Goal: Task Accomplishment & Management: Manage account settings

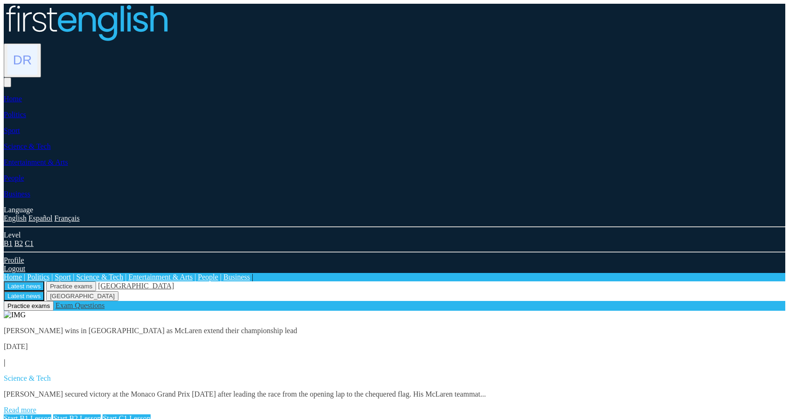
click at [37, 45] on img at bounding box center [22, 60] width 30 height 30
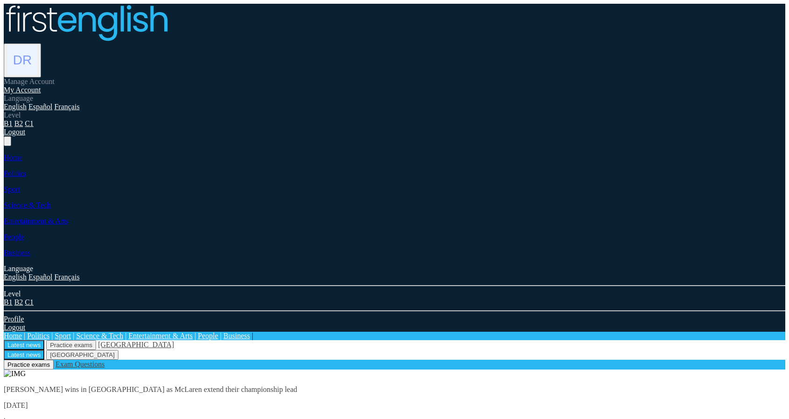
click at [41, 86] on link "My Account" at bounding box center [22, 90] width 37 height 8
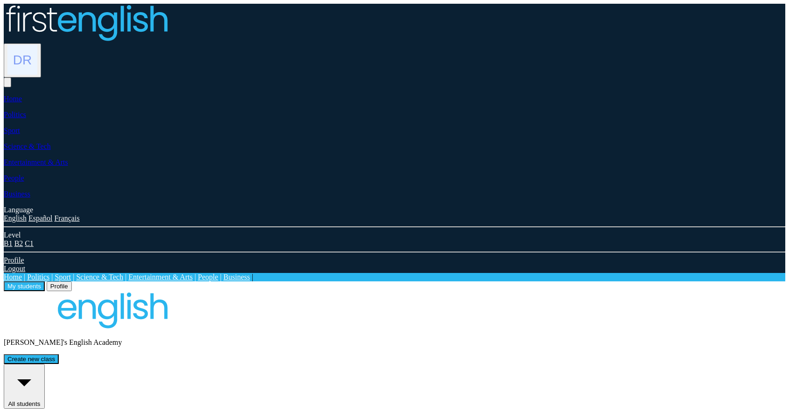
click at [72, 281] on button "Profile" at bounding box center [59, 286] width 25 height 10
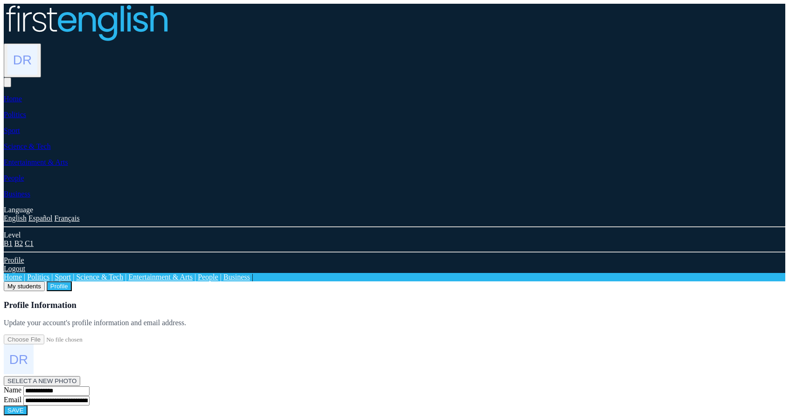
click at [45, 281] on button "My students" at bounding box center [24, 286] width 41 height 10
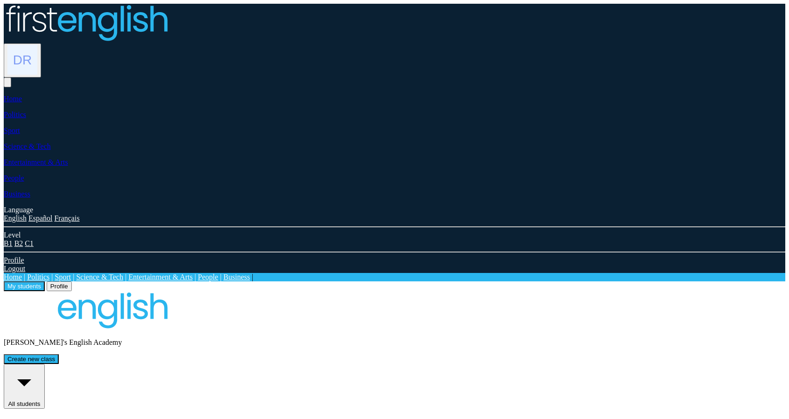
click at [72, 281] on button "Profile" at bounding box center [59, 286] width 25 height 10
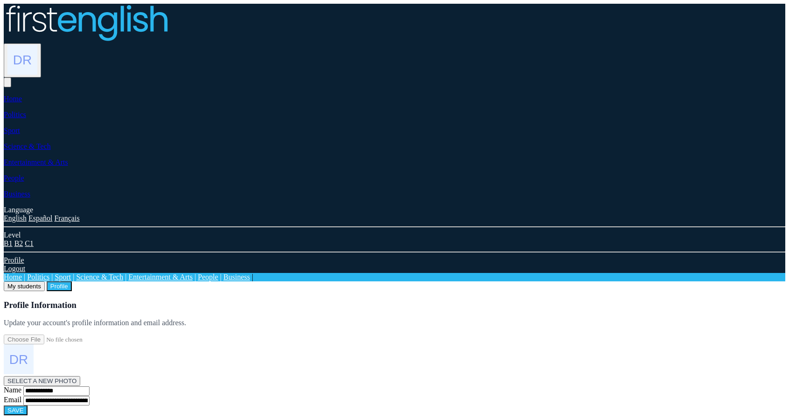
click at [194, 300] on h3 "Profile Information" at bounding box center [395, 305] width 782 height 10
drag, startPoint x: 132, startPoint y: 124, endPoint x: 351, endPoint y: 126, distance: 219.7
click at [351, 300] on div "**********" at bounding box center [395, 358] width 782 height 116
copy p "Update your account's profile information and email address."
click at [166, 281] on div "My students Profile" at bounding box center [395, 286] width 782 height 10
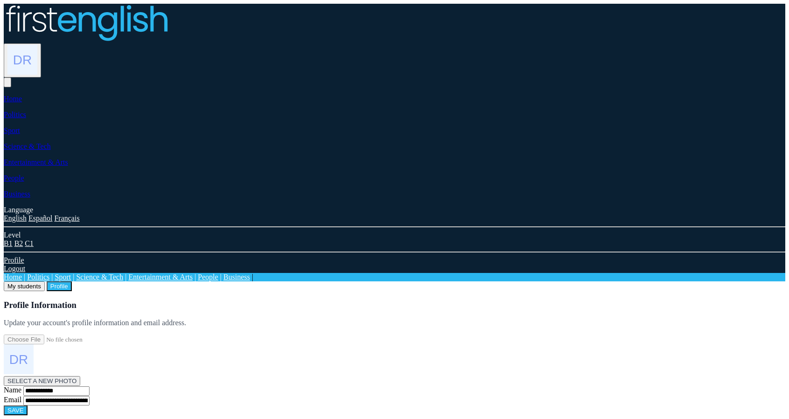
click at [45, 281] on button "My students" at bounding box center [24, 286] width 41 height 10
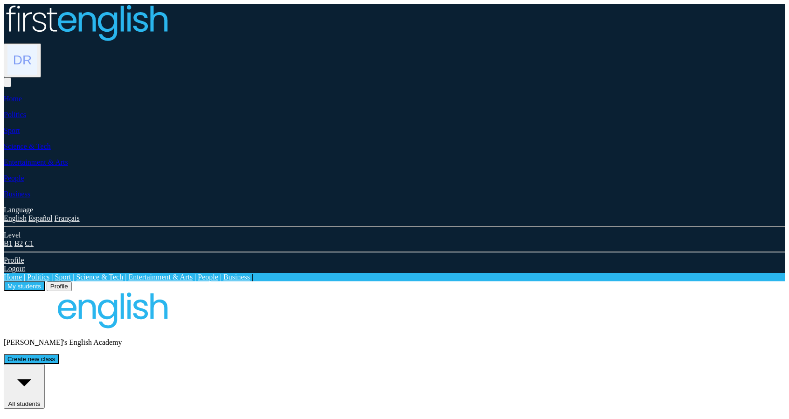
click at [143, 291] on img at bounding box center [86, 310] width 165 height 38
click at [170, 291] on div "Carmen's English Academy" at bounding box center [395, 319] width 782 height 56
drag, startPoint x: 170, startPoint y: 138, endPoint x: 194, endPoint y: 142, distance: 25.2
click at [173, 291] on div "Carmen's English Academy" at bounding box center [395, 319] width 782 height 56
drag, startPoint x: 251, startPoint y: 136, endPoint x: 169, endPoint y: 135, distance: 82.6
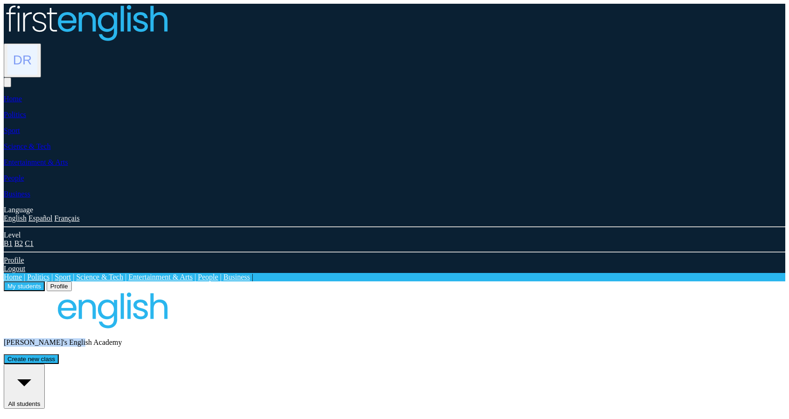
click at [169, 291] on div "[PERSON_NAME]'s English Academy" at bounding box center [395, 319] width 782 height 56
click at [273, 291] on div "Carmen's English Academy Create new class" at bounding box center [395, 327] width 782 height 73
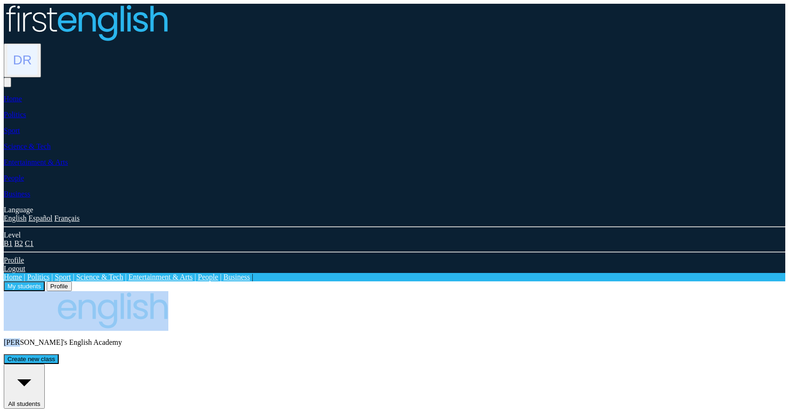
drag, startPoint x: 187, startPoint y: 143, endPoint x: 171, endPoint y: 136, distance: 17.5
click at [157, 291] on div "Carmen's English Academy Create new class" at bounding box center [395, 327] width 782 height 73
click at [181, 291] on div "[PERSON_NAME]'s English Academy" at bounding box center [395, 319] width 782 height 56
click at [168, 291] on div "[PERSON_NAME]'s English Academy" at bounding box center [395, 319] width 782 height 56
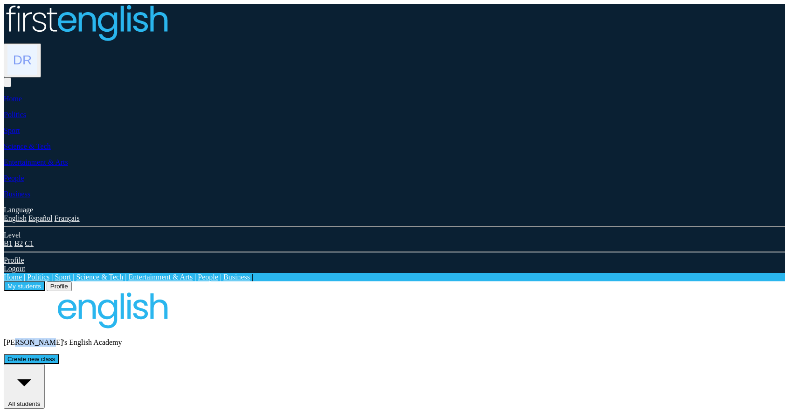
drag, startPoint x: 181, startPoint y: 113, endPoint x: 214, endPoint y: 115, distance: 33.2
click at [214, 291] on div "[PERSON_NAME]'s English Academy" at bounding box center [395, 319] width 782 height 56
click at [268, 291] on div "Carmen's English Academy Create new class" at bounding box center [395, 327] width 782 height 73
click at [287, 291] on div "Carmen's English Academy Create new class" at bounding box center [395, 327] width 782 height 73
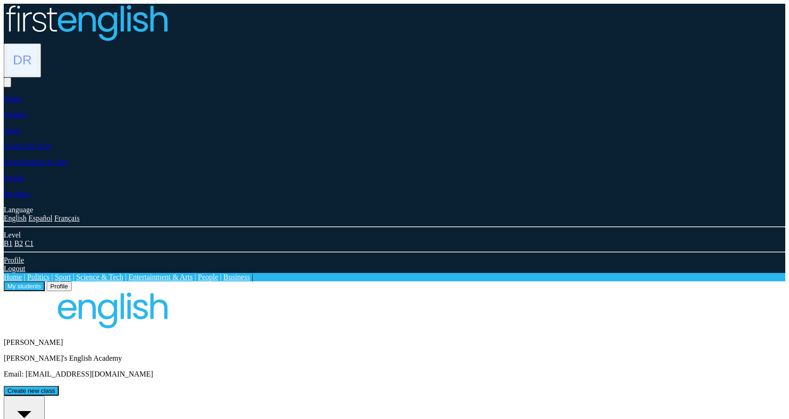
click at [59, 386] on button "Create new class" at bounding box center [31, 391] width 55 height 10
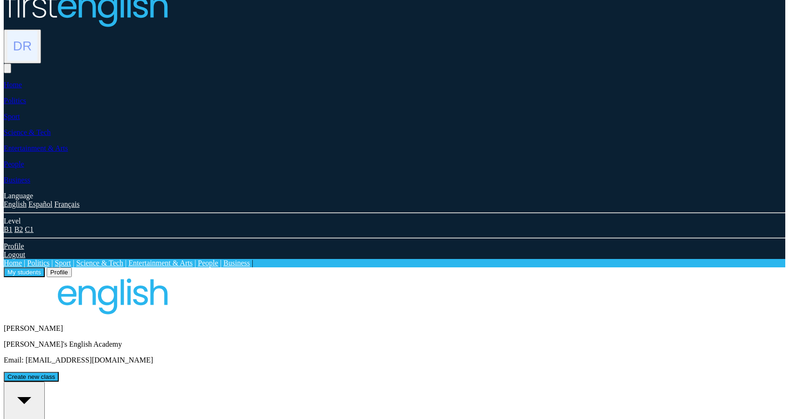
scroll to position [52, 0]
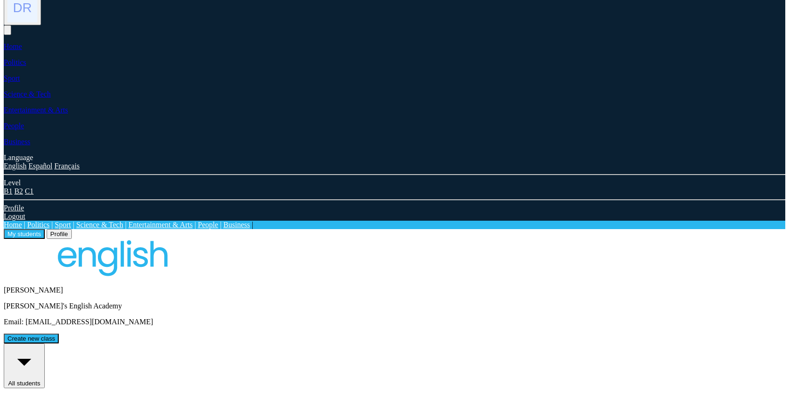
click at [128, 239] on img at bounding box center [86, 258] width 165 height 38
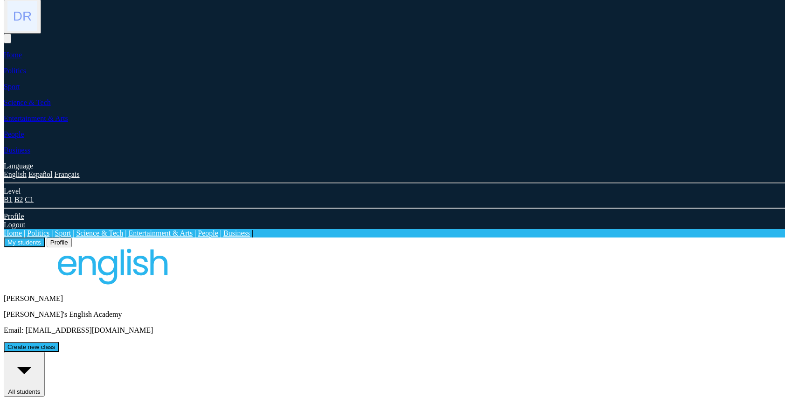
scroll to position [0, 0]
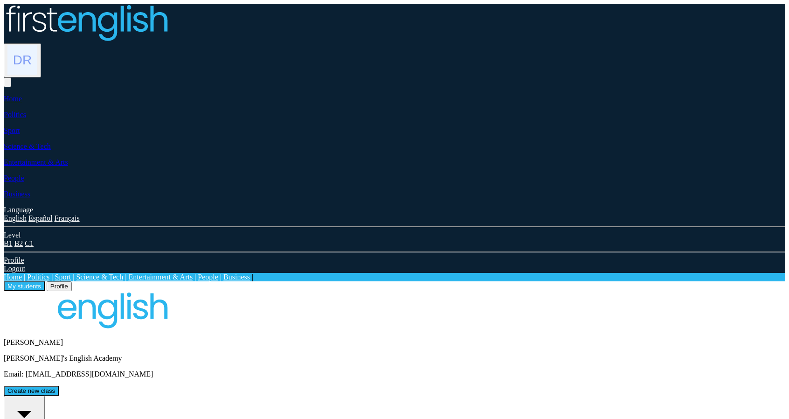
click at [72, 281] on button "Profile" at bounding box center [59, 286] width 25 height 10
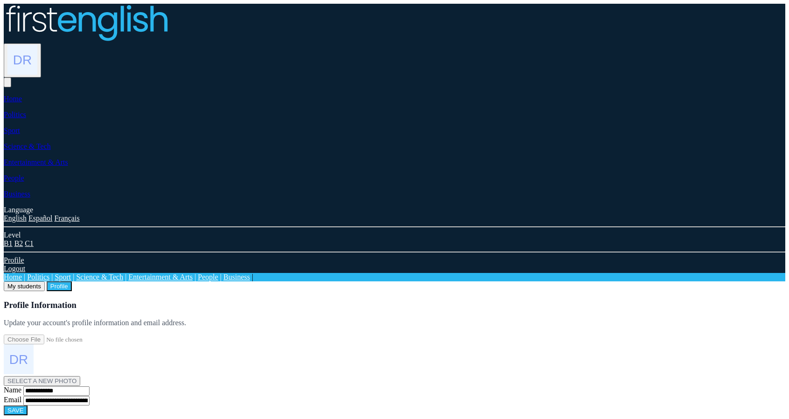
click at [80, 376] on button "SELECT A NEW PHOTO" at bounding box center [42, 381] width 76 height 10
click at [45, 281] on button "My students" at bounding box center [24, 286] width 41 height 10
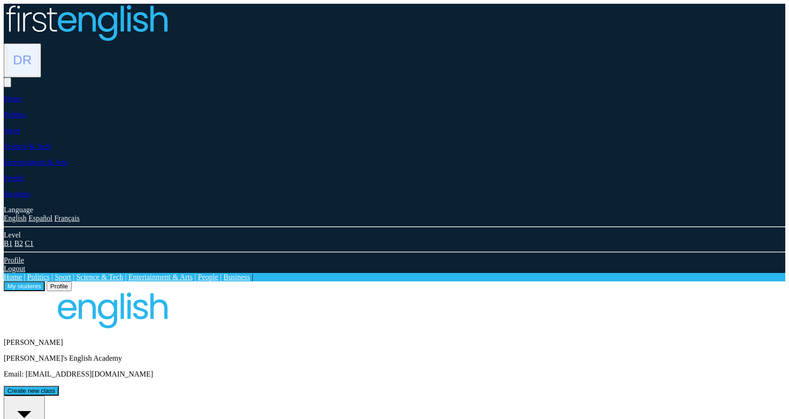
click at [138, 291] on img at bounding box center [86, 310] width 165 height 38
click at [72, 281] on button "Profile" at bounding box center [59, 286] width 25 height 10
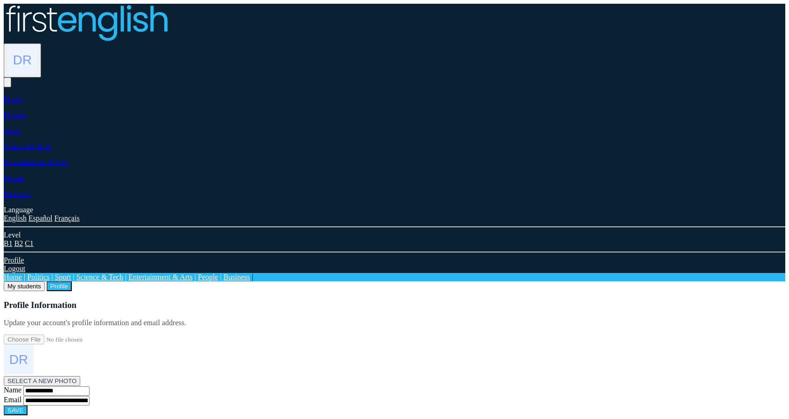
click at [45, 281] on button "My students" at bounding box center [24, 286] width 41 height 10
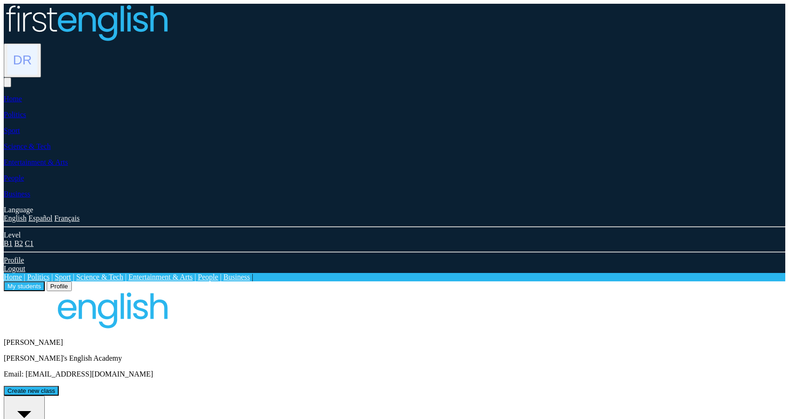
click at [72, 281] on button "Profile" at bounding box center [59, 286] width 25 height 10
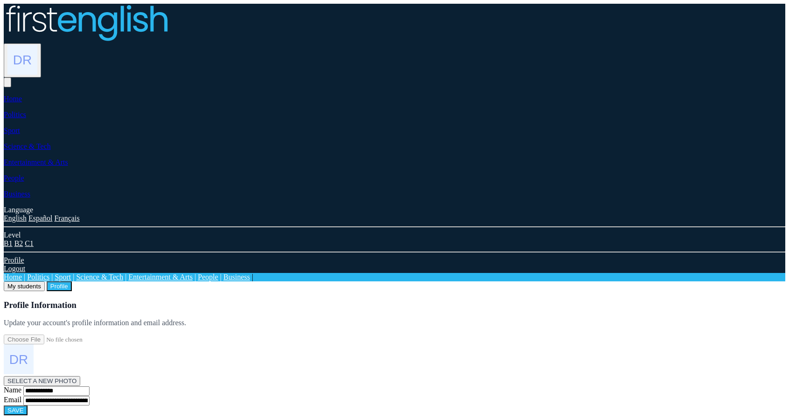
drag, startPoint x: 122, startPoint y: 125, endPoint x: 349, endPoint y: 126, distance: 226.7
click at [349, 319] on p "Update your account's profile information and email address." at bounding box center [395, 323] width 782 height 8
copy p "Update your account's profile information and email address."
click at [337, 300] on h3 "Profile Information" at bounding box center [395, 305] width 782 height 10
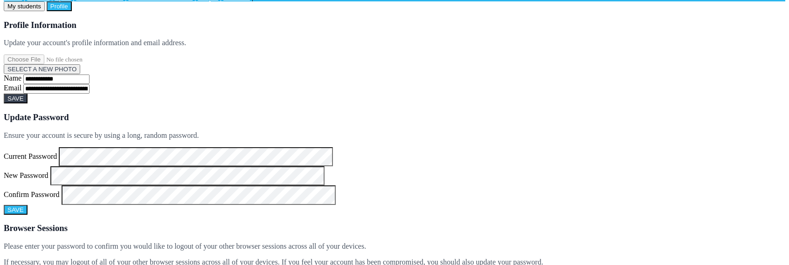
scroll to position [140, 0]
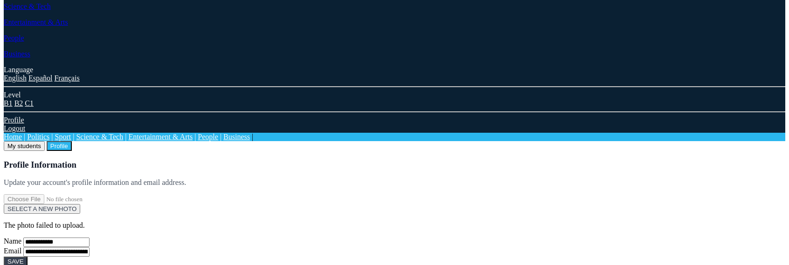
click at [28, 257] on button "SAVE" at bounding box center [16, 262] width 24 height 10
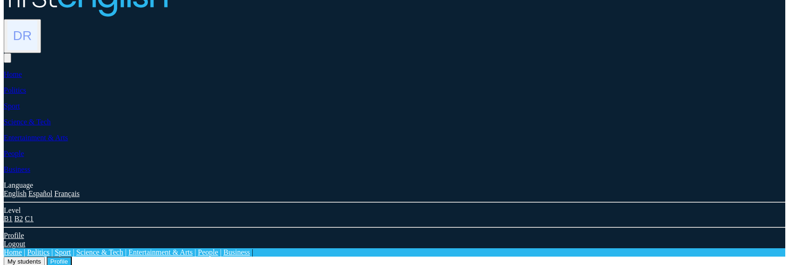
scroll to position [0, 0]
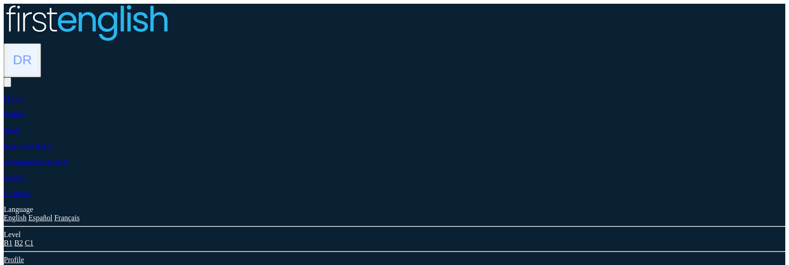
scroll to position [47, 0]
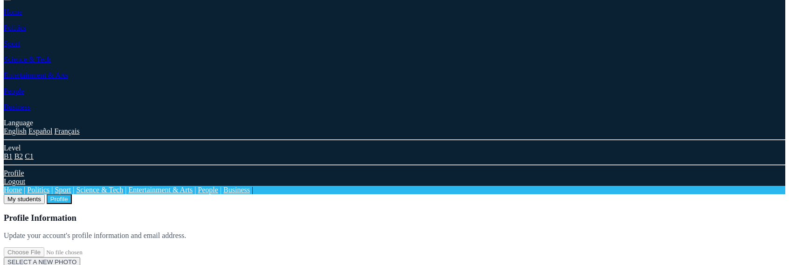
scroll to position [93, 0]
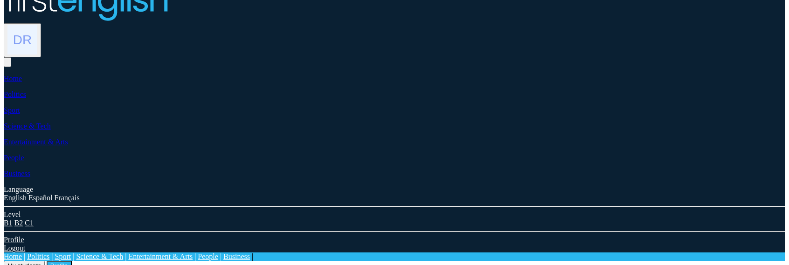
scroll to position [0, 0]
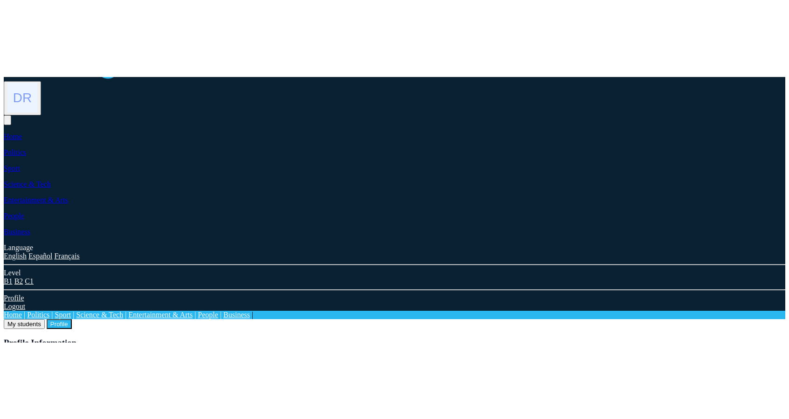
scroll to position [47, 0]
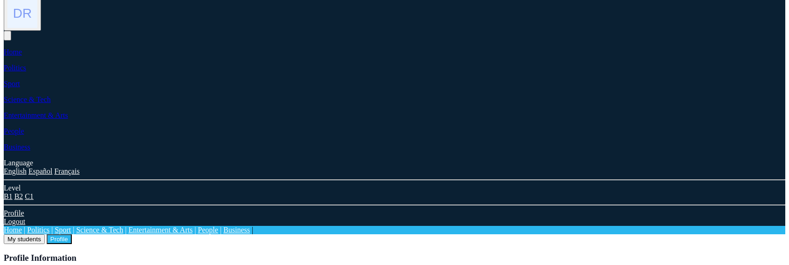
drag, startPoint x: 310, startPoint y: 127, endPoint x: 387, endPoint y: 129, distance: 77.5
drag, startPoint x: 403, startPoint y: 128, endPoint x: 306, endPoint y: 128, distance: 96.5
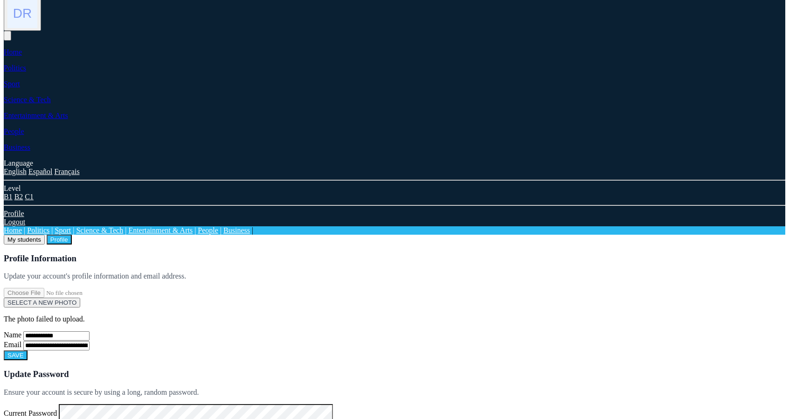
click at [491, 265] on div "**********" at bounding box center [395, 341] width 782 height 20
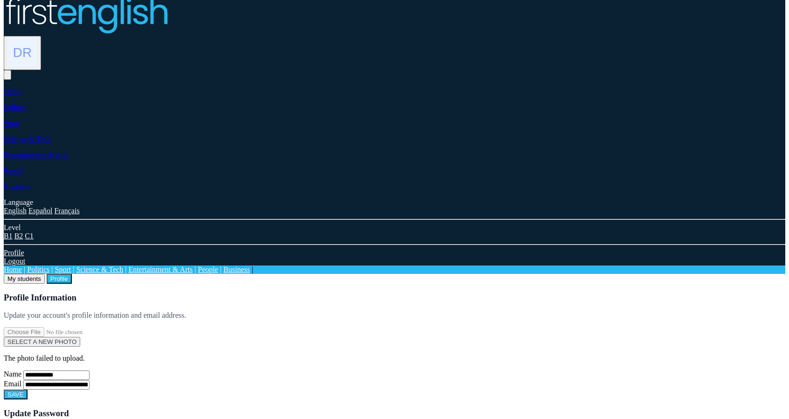
scroll to position [0, 0]
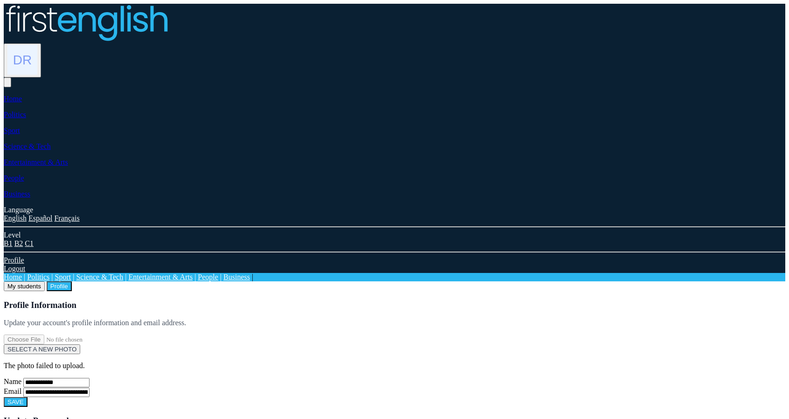
click at [45, 265] on button "My students" at bounding box center [24, 286] width 41 height 10
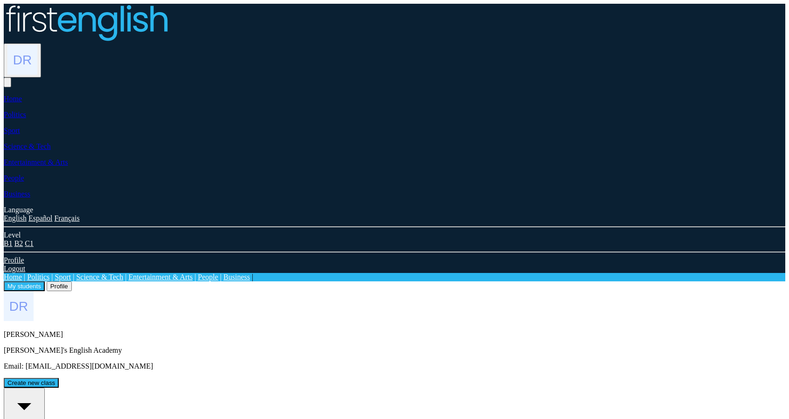
drag, startPoint x: 133, startPoint y: 124, endPoint x: 140, endPoint y: 125, distance: 6.7
click at [34, 265] on img at bounding box center [19, 306] width 30 height 30
drag, startPoint x: 161, startPoint y: 126, endPoint x: 129, endPoint y: 124, distance: 32.3
click at [129, 265] on div "Denise Royle Carmen's English Academy Email: neilstorey5+Entyy2TT1@gmail.com" at bounding box center [395, 330] width 782 height 79
click at [337, 265] on div "[PERSON_NAME]'s English Academy Email: [EMAIL_ADDRESS][DOMAIN_NAME] Create new …" at bounding box center [395, 339] width 782 height 97
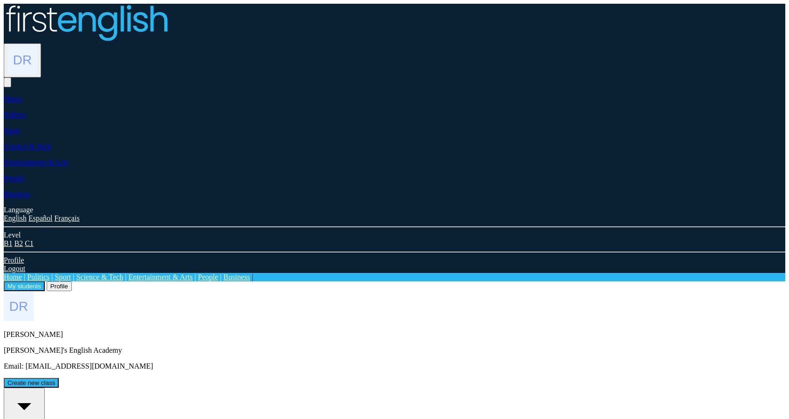
click at [37, 45] on img at bounding box center [22, 60] width 30 height 30
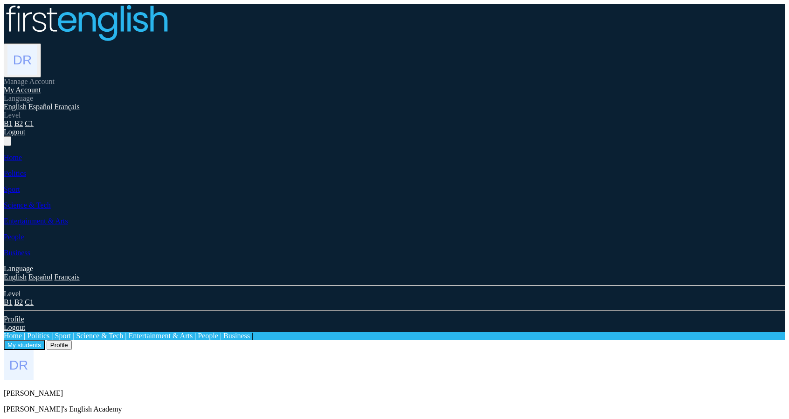
click at [25, 136] on link "Logout" at bounding box center [14, 132] width 21 height 8
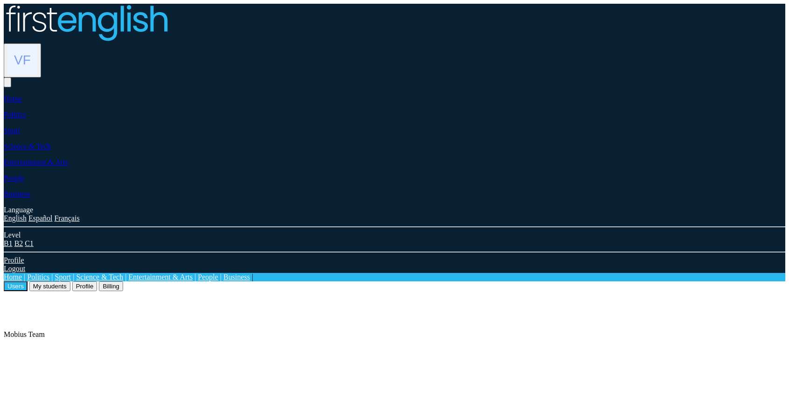
click at [70, 281] on button "My students" at bounding box center [49, 286] width 41 height 10
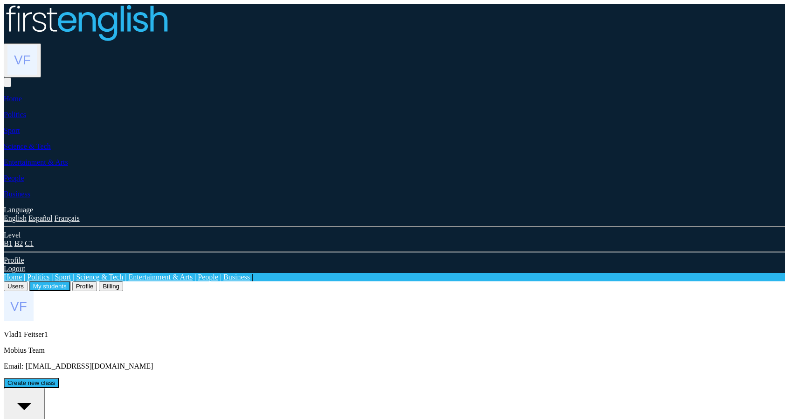
click at [97, 281] on button "Profile" at bounding box center [84, 286] width 25 height 10
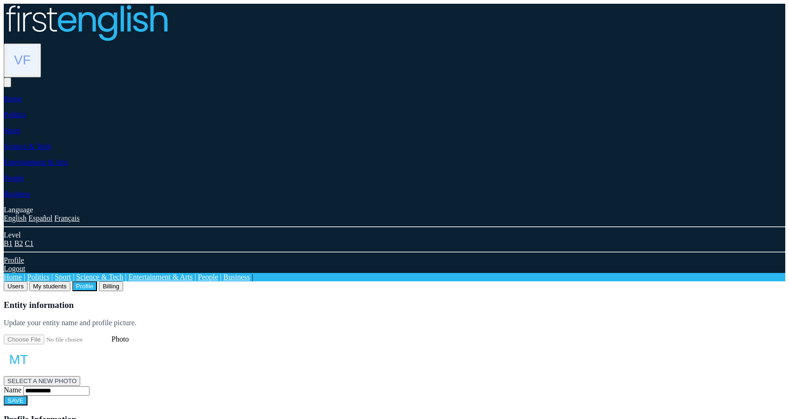
click at [123, 281] on button "Billing" at bounding box center [111, 286] width 24 height 10
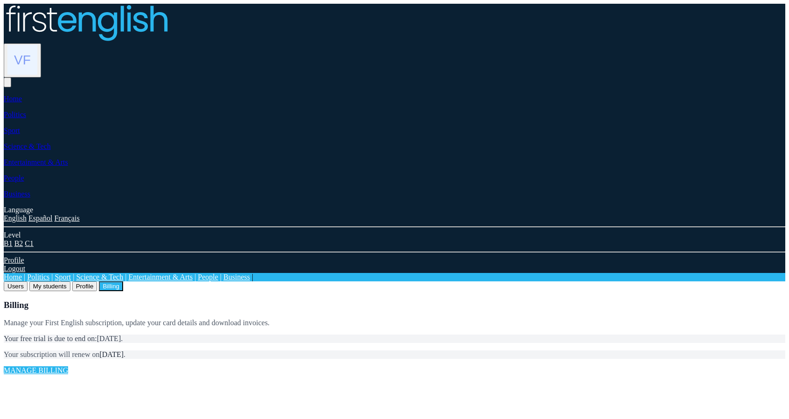
click at [70, 281] on button "My students" at bounding box center [49, 286] width 41 height 10
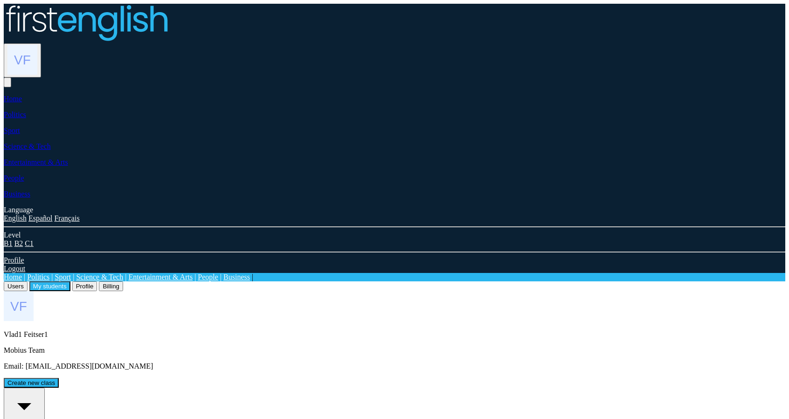
click at [97, 281] on button "Profile" at bounding box center [84, 286] width 25 height 10
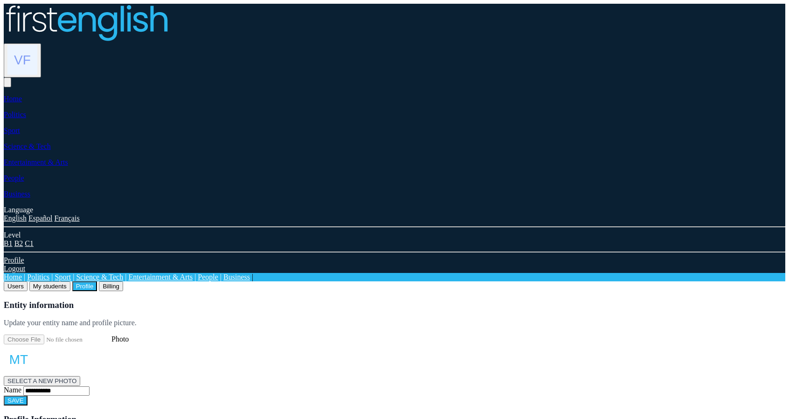
click at [70, 281] on button "My students" at bounding box center [49, 286] width 41 height 10
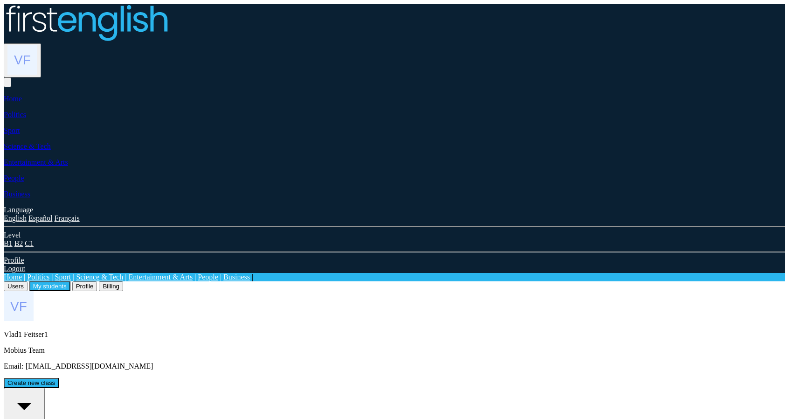
click at [97, 281] on button "Profile" at bounding box center [84, 286] width 25 height 10
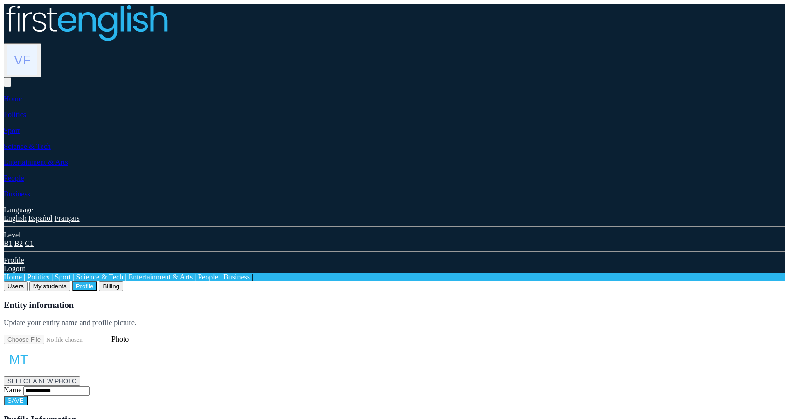
click at [70, 281] on button "My students" at bounding box center [49, 286] width 41 height 10
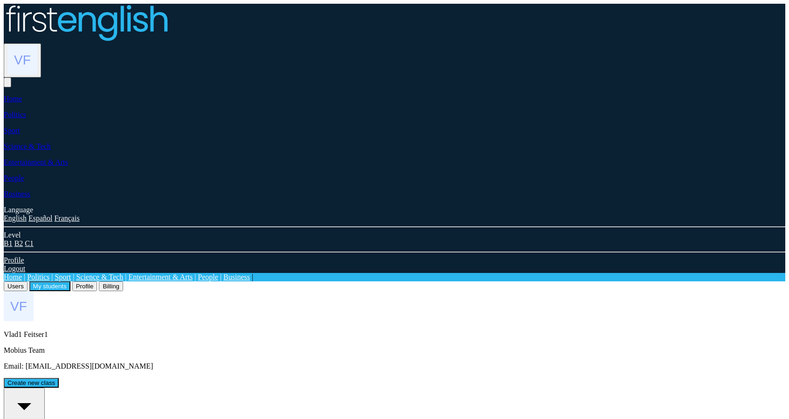
click at [97, 281] on button "Profile" at bounding box center [84, 286] width 25 height 10
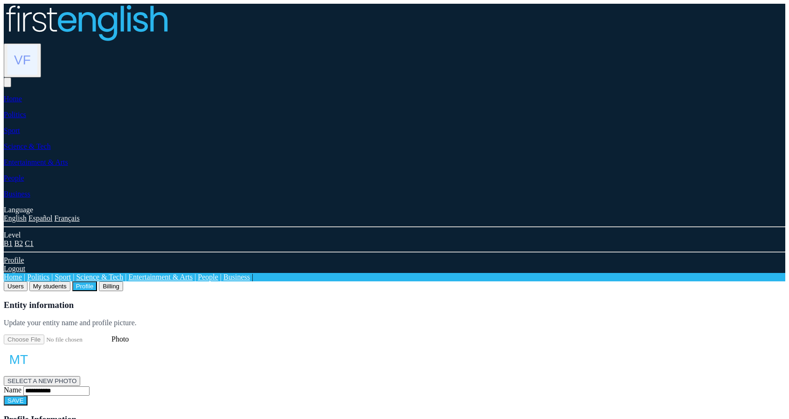
click at [70, 281] on button "My students" at bounding box center [49, 286] width 41 height 10
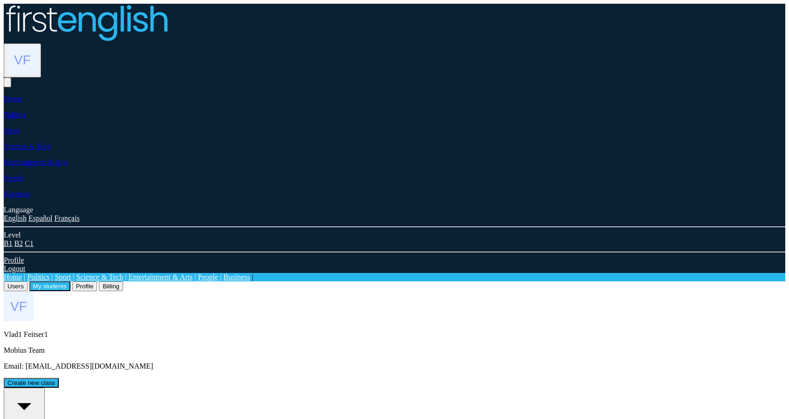
click at [97, 281] on button "Profile" at bounding box center [84, 286] width 25 height 10
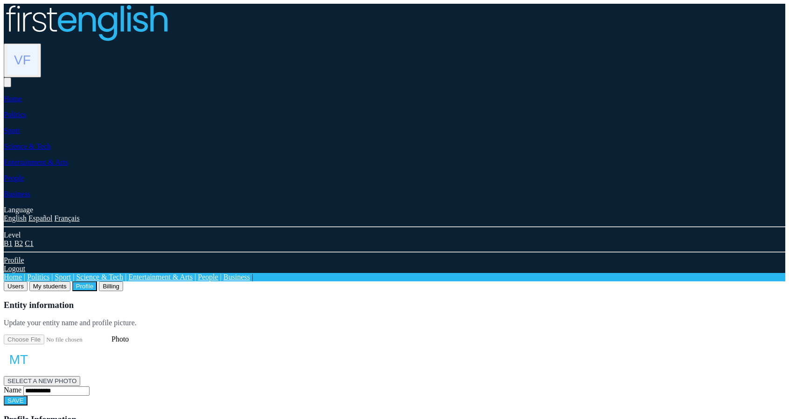
click at [70, 281] on button "My students" at bounding box center [49, 286] width 41 height 10
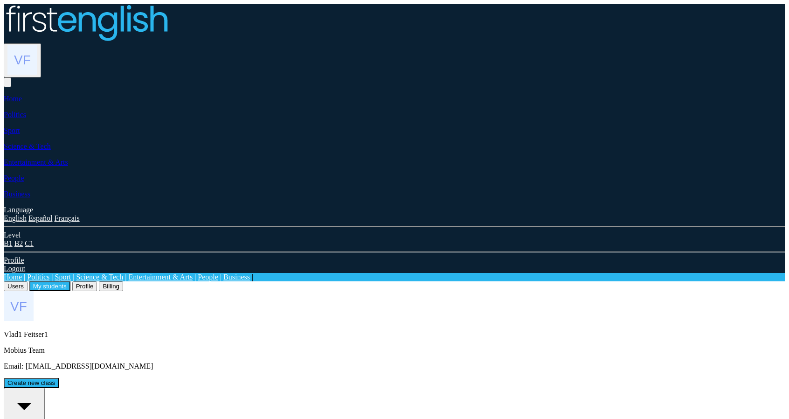
click at [28, 281] on button "Users" at bounding box center [16, 286] width 24 height 10
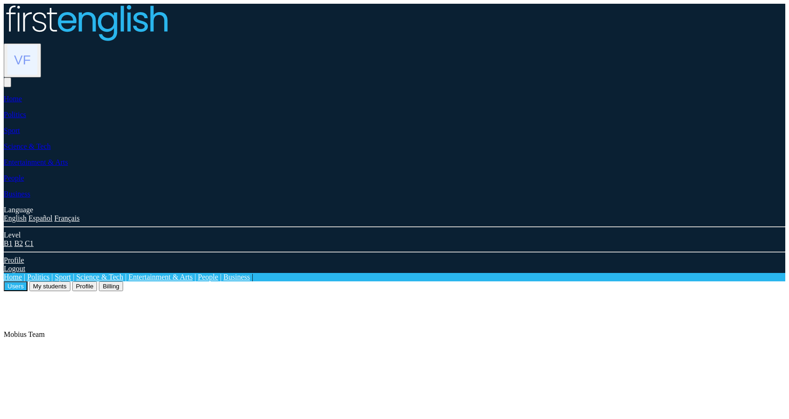
click at [70, 281] on button "My students" at bounding box center [49, 286] width 41 height 10
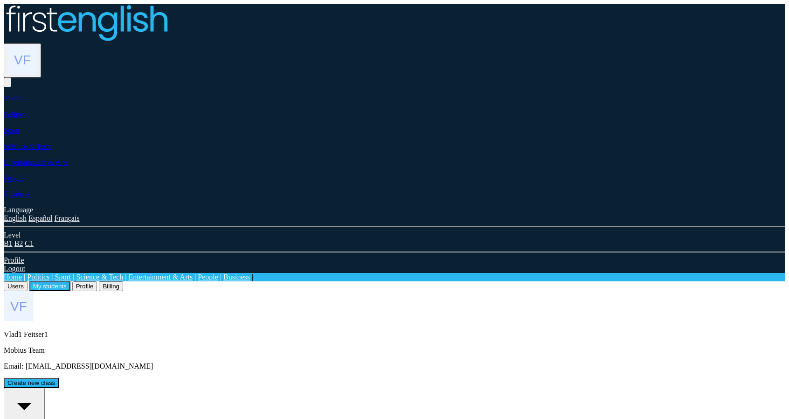
click at [28, 281] on button "Users" at bounding box center [16, 286] width 24 height 10
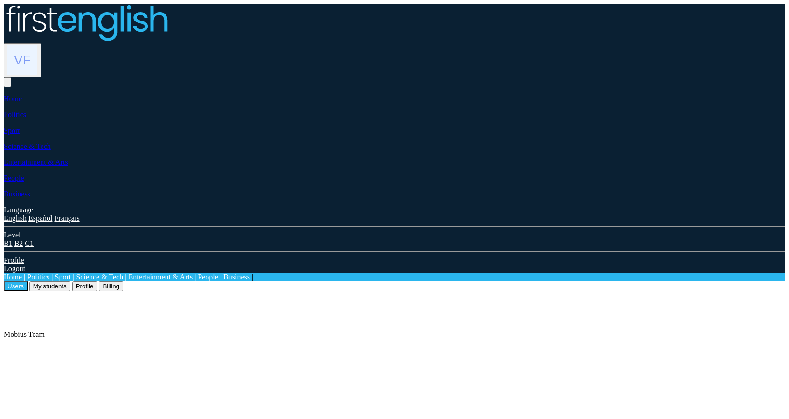
drag, startPoint x: 218, startPoint y: 290, endPoint x: 225, endPoint y: 298, distance: 10.6
click at [684, 16] on div "Manage Account My Account Language English Español Français B1 B2" at bounding box center [395, 45] width 782 height 83
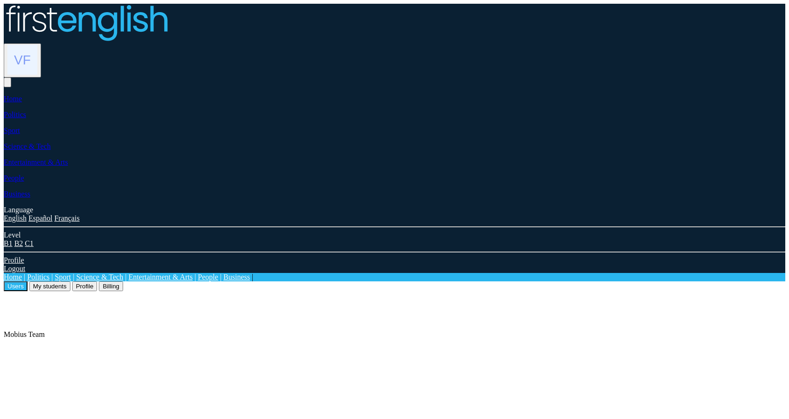
click at [37, 45] on img at bounding box center [22, 60] width 30 height 30
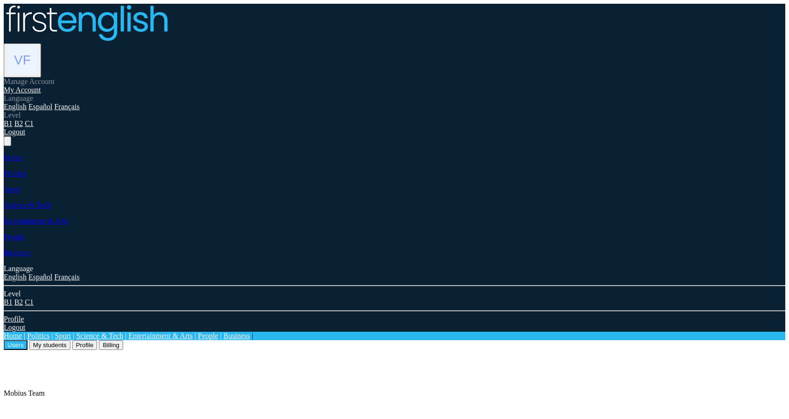
click at [25, 136] on link "Logout" at bounding box center [14, 132] width 21 height 8
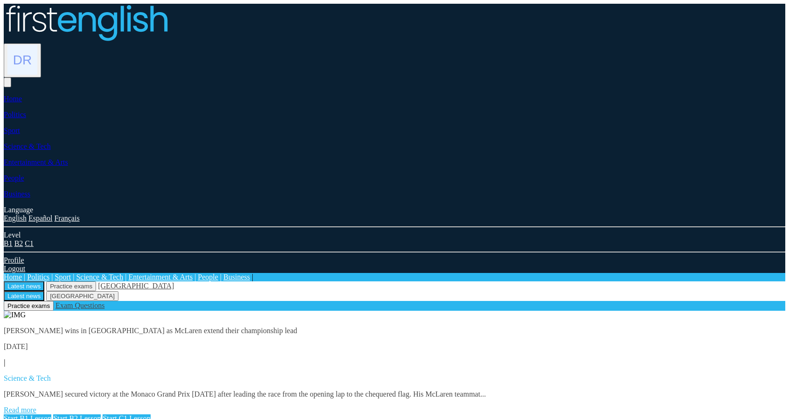
click at [37, 45] on img at bounding box center [22, 60] width 30 height 30
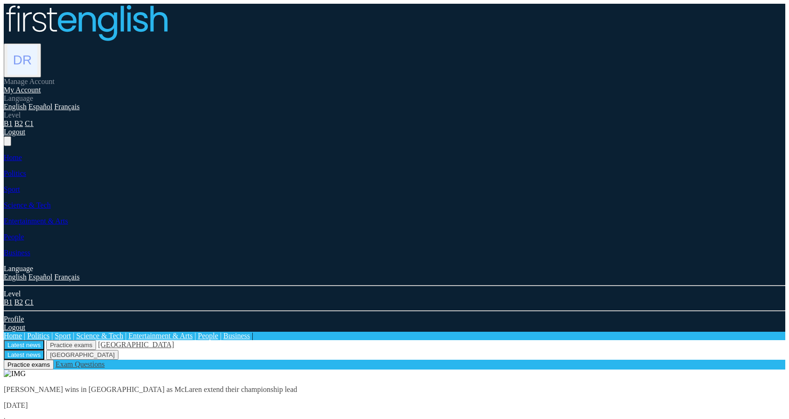
click at [41, 86] on link "My Account" at bounding box center [22, 90] width 37 height 8
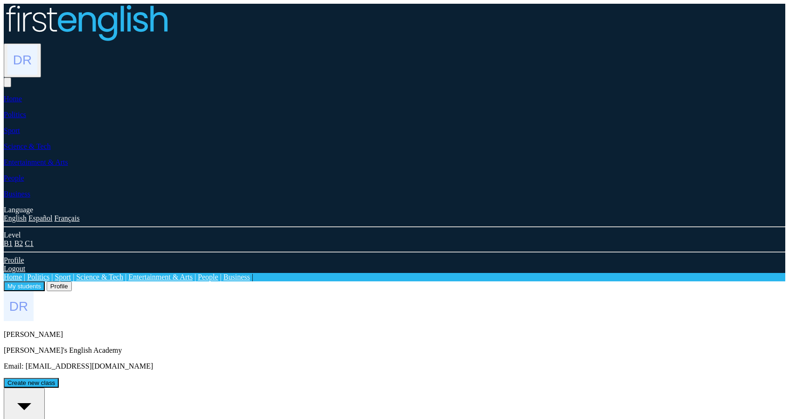
click at [350, 291] on div "[PERSON_NAME]'s English Academy Email: [EMAIL_ADDRESS][DOMAIN_NAME] Create new …" at bounding box center [395, 339] width 782 height 97
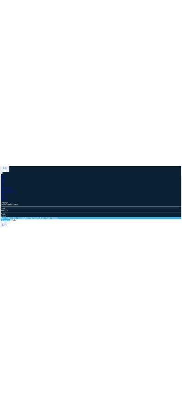
scroll to position [8, 0]
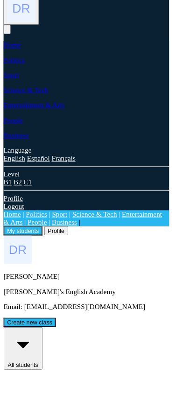
scroll to position [57, 0]
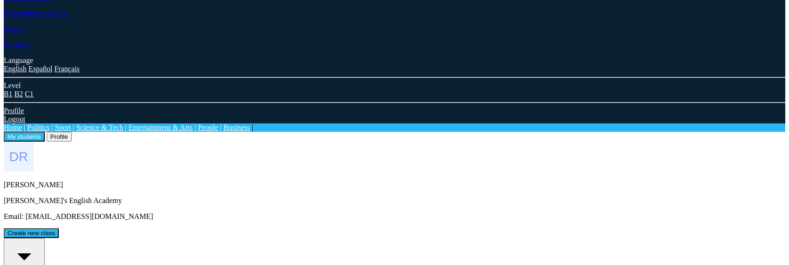
scroll to position [150, 0]
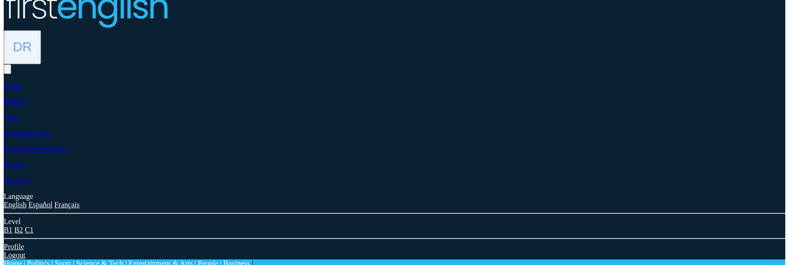
scroll to position [47, 0]
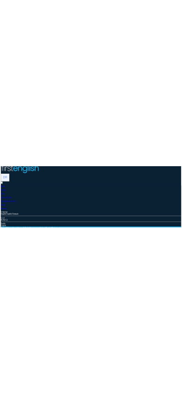
scroll to position [0, 0]
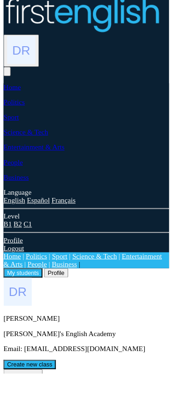
scroll to position [8, 0]
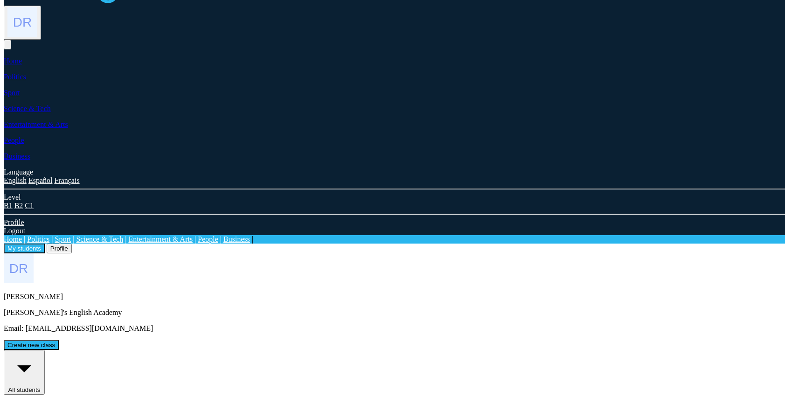
scroll to position [0, 0]
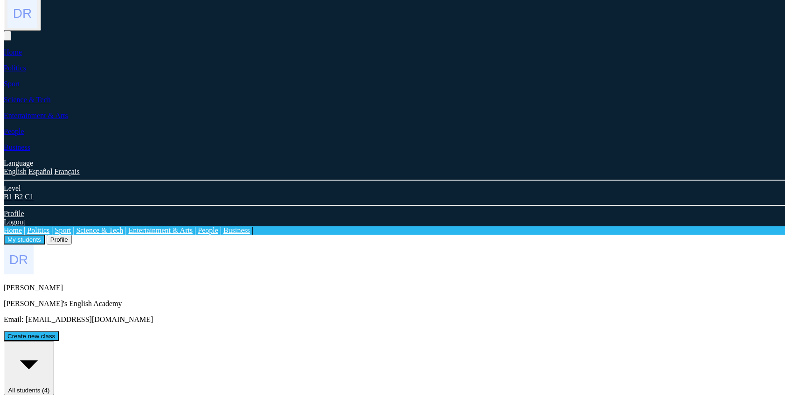
scroll to position [52, 0]
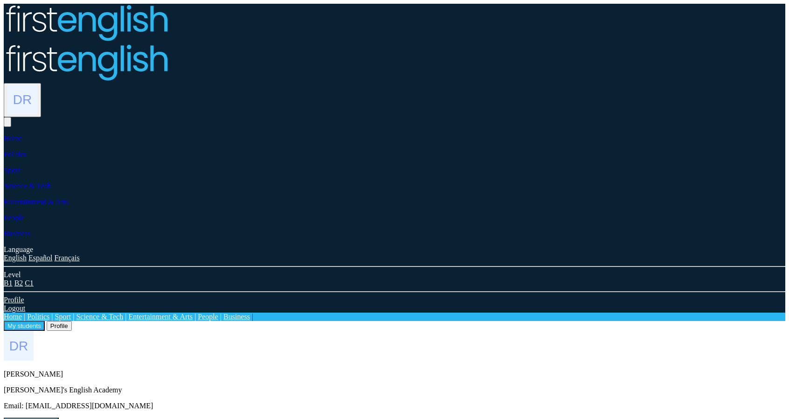
scroll to position [52, 0]
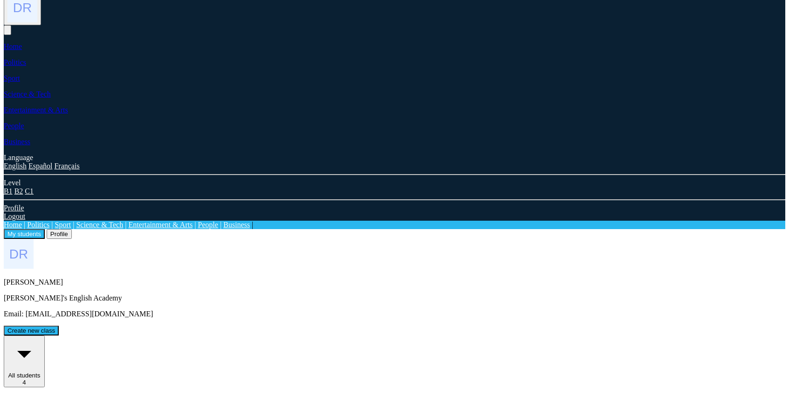
click at [41, 337] on div "All students" at bounding box center [24, 358] width 34 height 42
click at [26, 379] on span "4" at bounding box center [23, 382] width 3 height 7
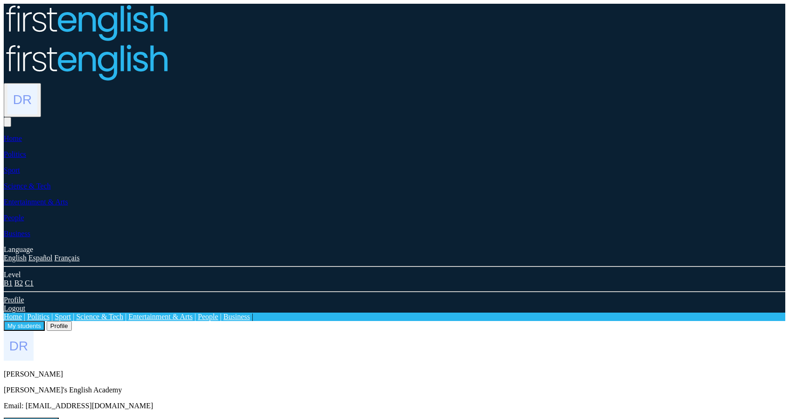
scroll to position [52, 0]
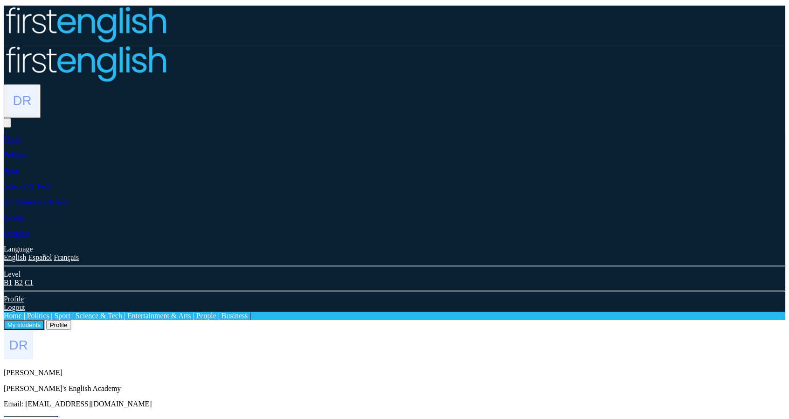
scroll to position [52, 0]
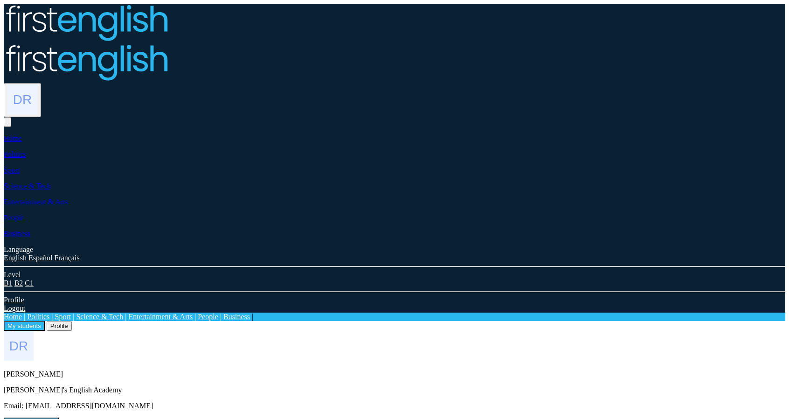
scroll to position [52, 0]
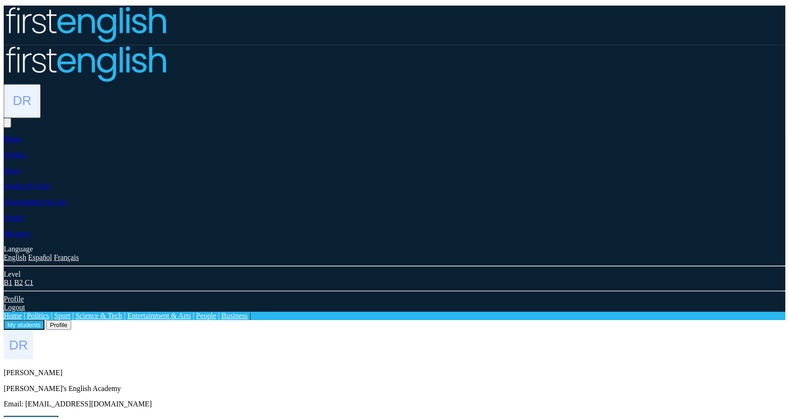
scroll to position [52, 0]
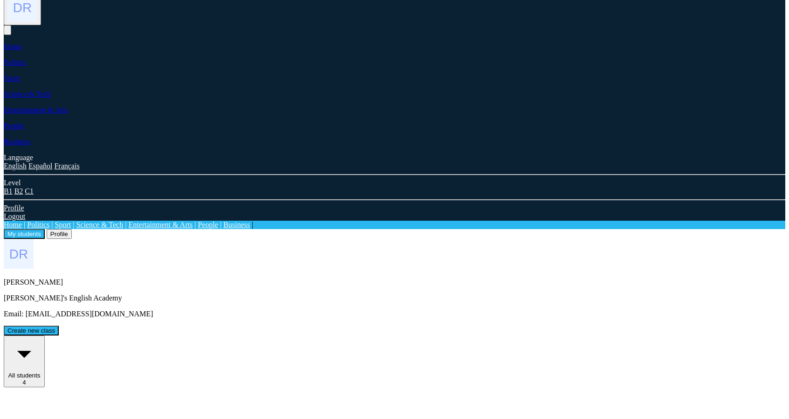
click at [26, 379] on span "4" at bounding box center [23, 382] width 3 height 7
click at [41, 337] on div "All students 4" at bounding box center [24, 361] width 34 height 49
click at [41, 337] on div "All students" at bounding box center [24, 358] width 34 height 42
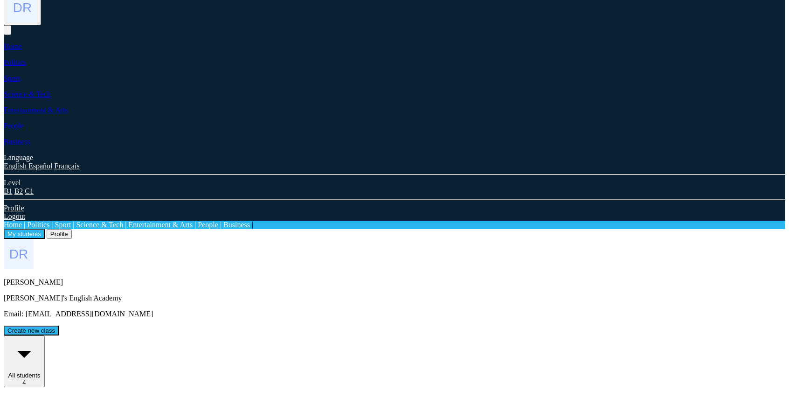
drag, startPoint x: 88, startPoint y: 151, endPoint x: 44, endPoint y: 154, distance: 44.0
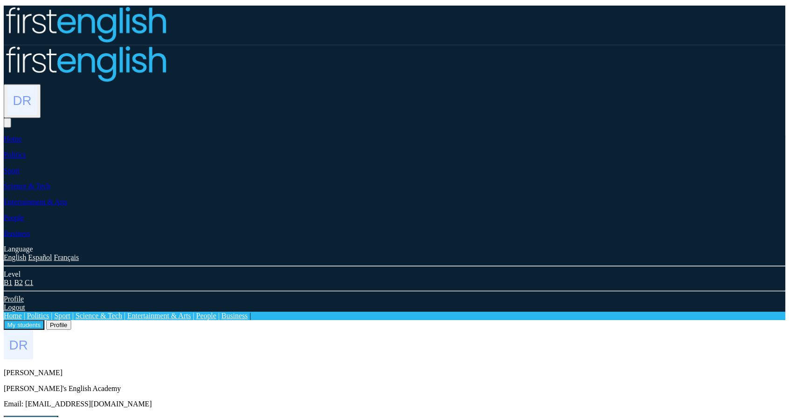
scroll to position [52, 0]
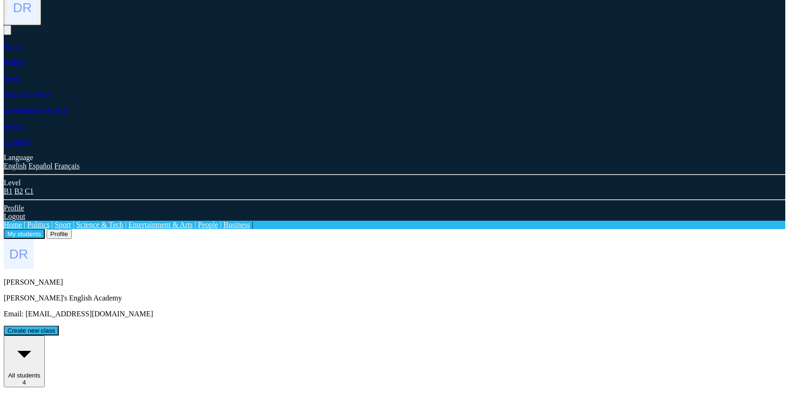
click at [41, 337] on div "All students 4" at bounding box center [24, 361] width 34 height 49
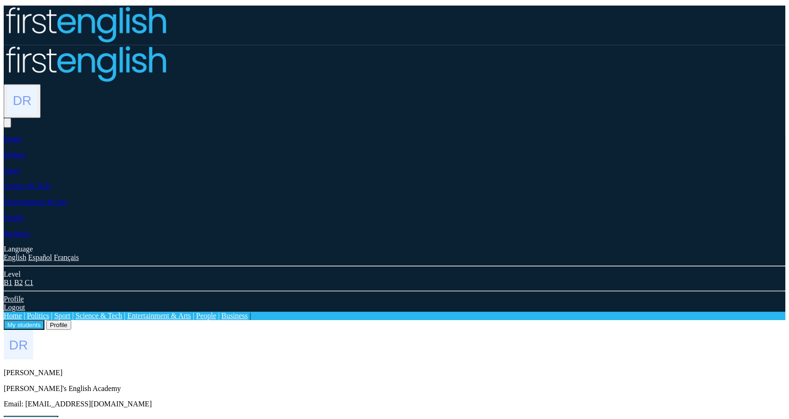
scroll to position [52, 0]
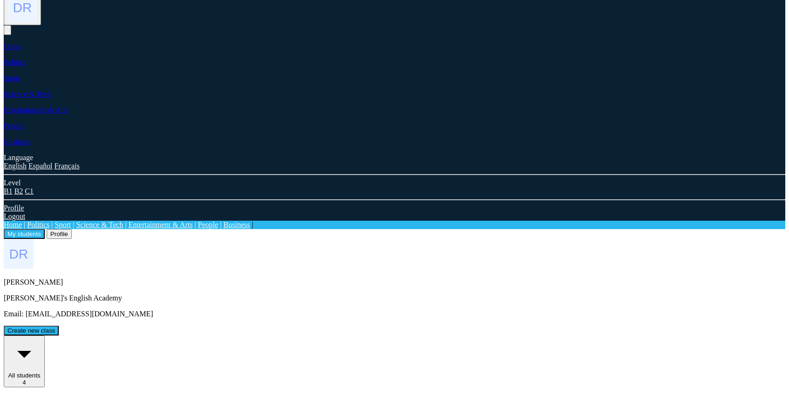
click at [41, 337] on div "All students" at bounding box center [24, 358] width 34 height 42
click at [45, 335] on button "All students 4" at bounding box center [24, 361] width 41 height 52
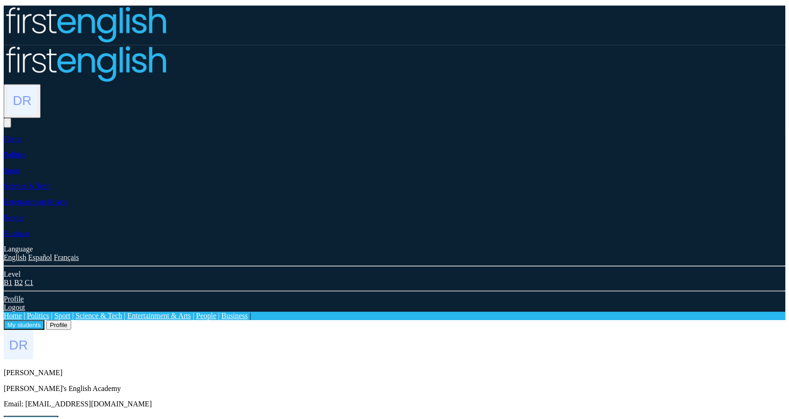
scroll to position [52, 0]
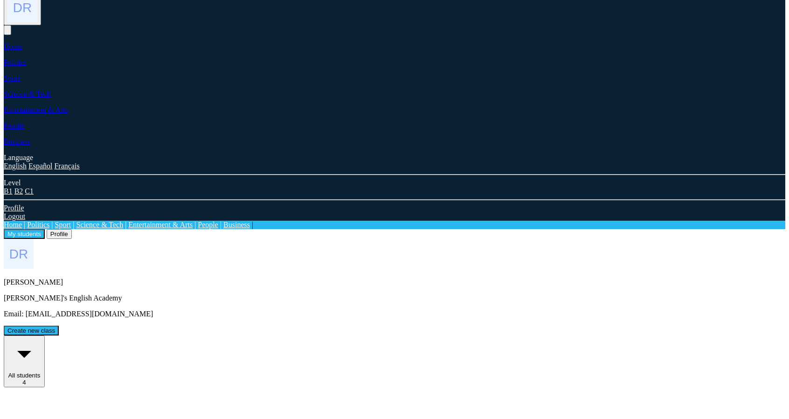
click at [45, 335] on button "All students 4" at bounding box center [24, 361] width 41 height 52
click at [41, 337] on div "All students" at bounding box center [24, 358] width 34 height 42
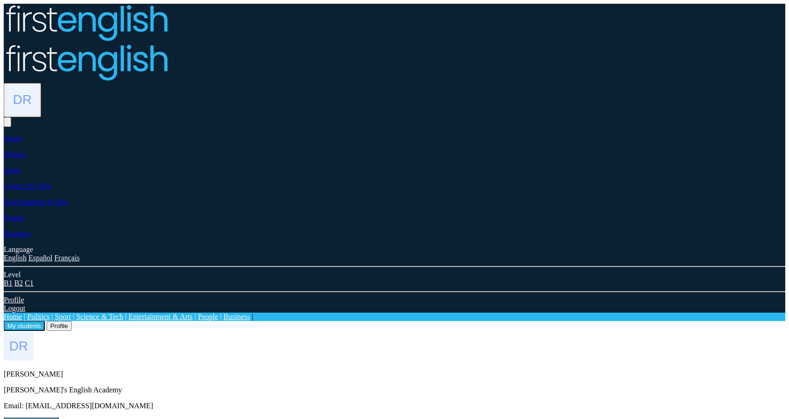
scroll to position [52, 0]
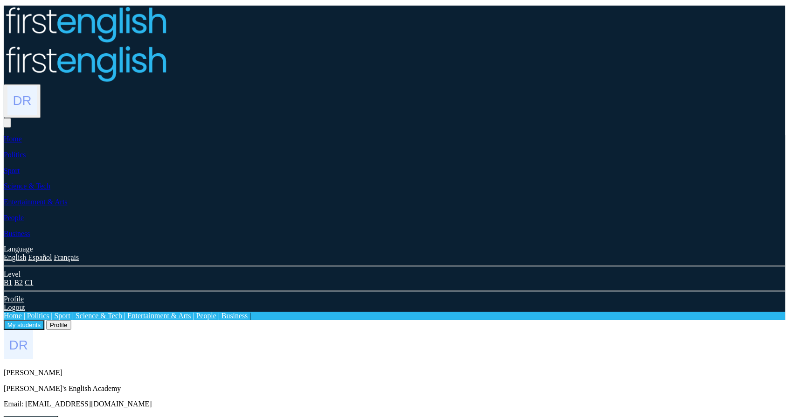
scroll to position [52, 0]
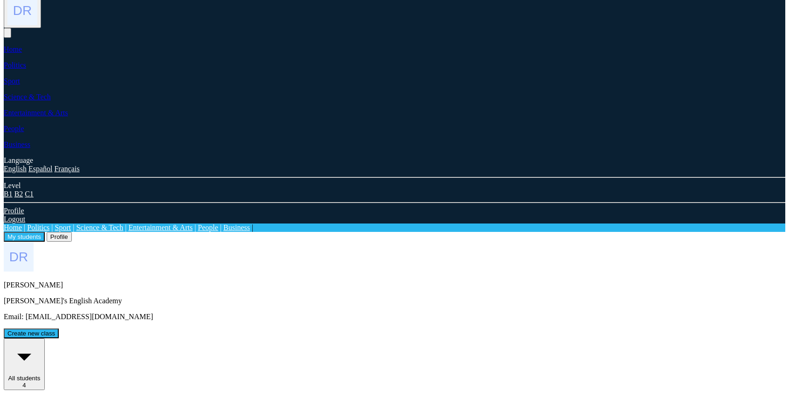
scroll to position [52, 0]
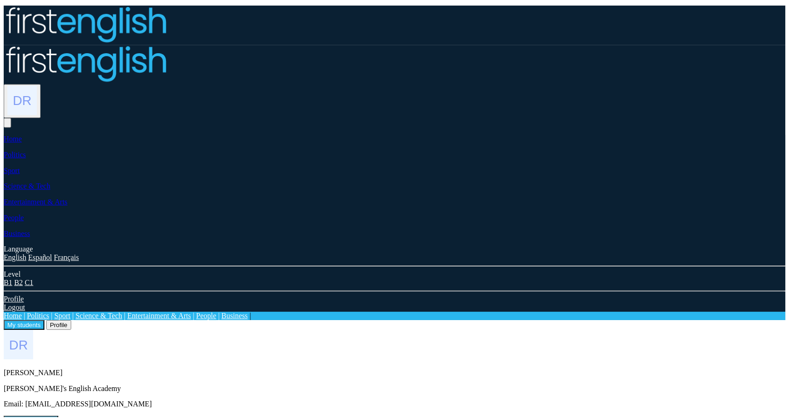
scroll to position [52, 0]
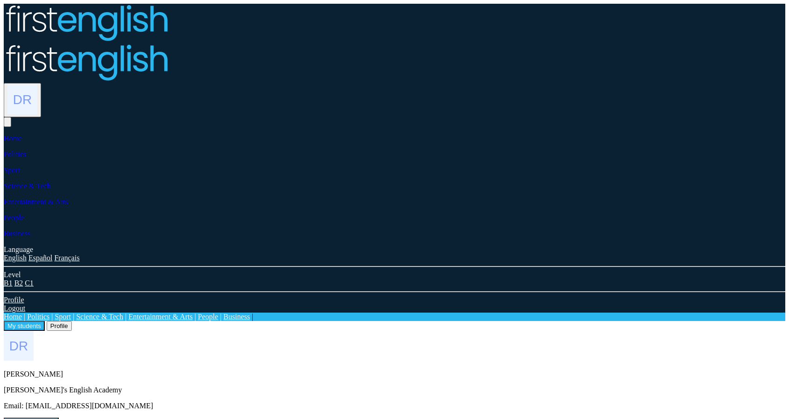
scroll to position [52, 0]
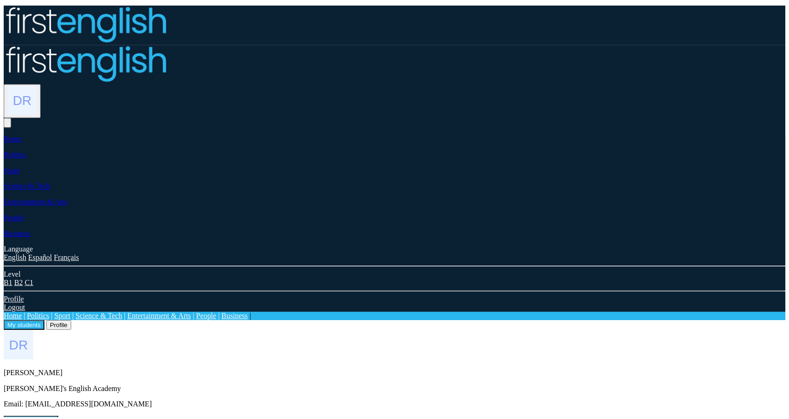
scroll to position [52, 0]
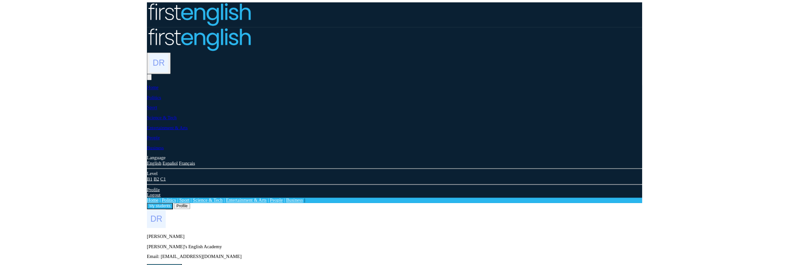
scroll to position [52, 0]
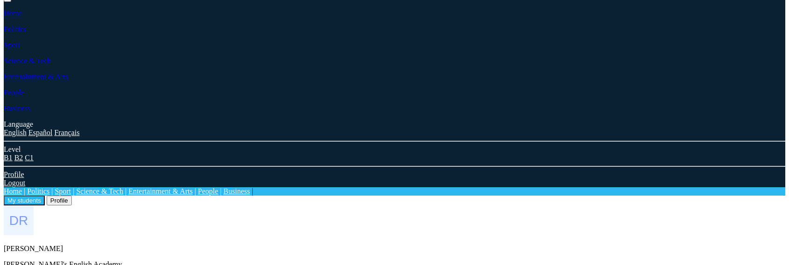
scroll to position [73, 0]
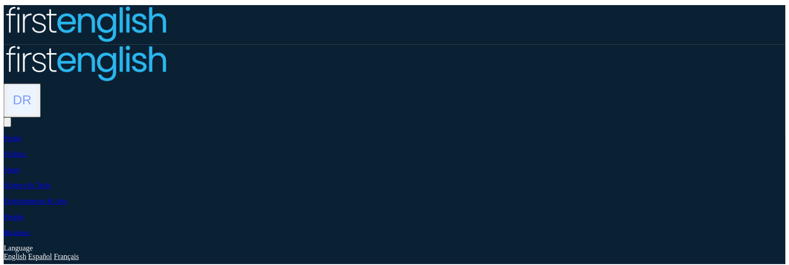
scroll to position [73, 0]
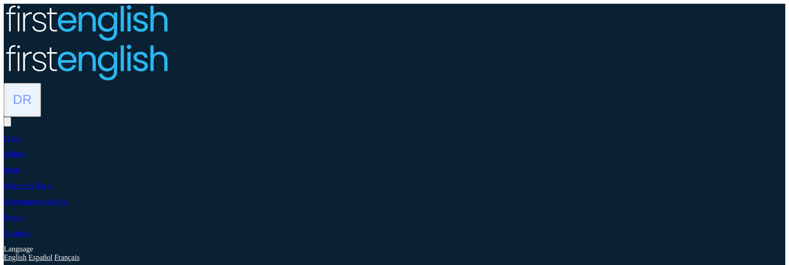
scroll to position [73, 0]
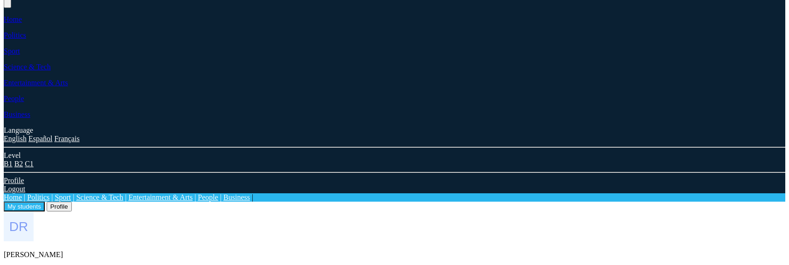
scroll to position [73, 0]
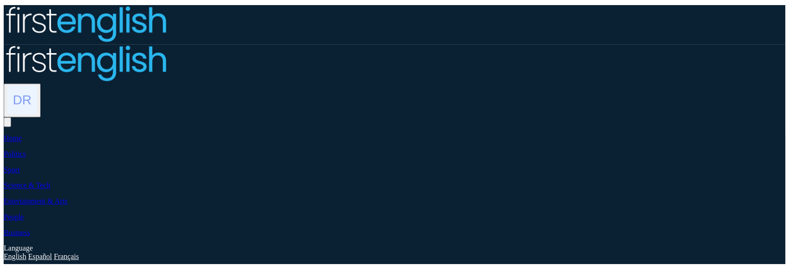
scroll to position [73, 0]
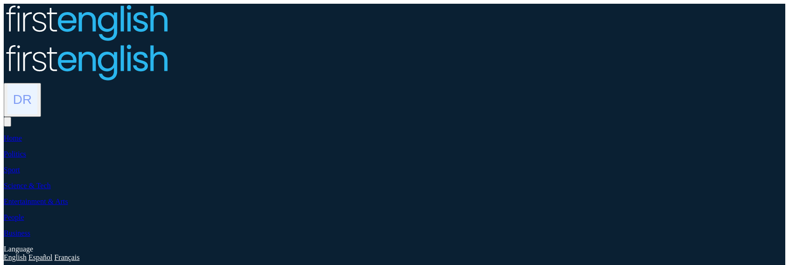
scroll to position [73, 0]
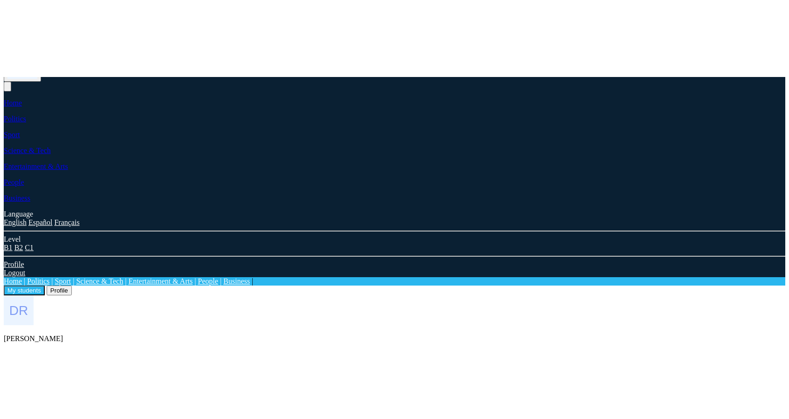
scroll to position [52, 0]
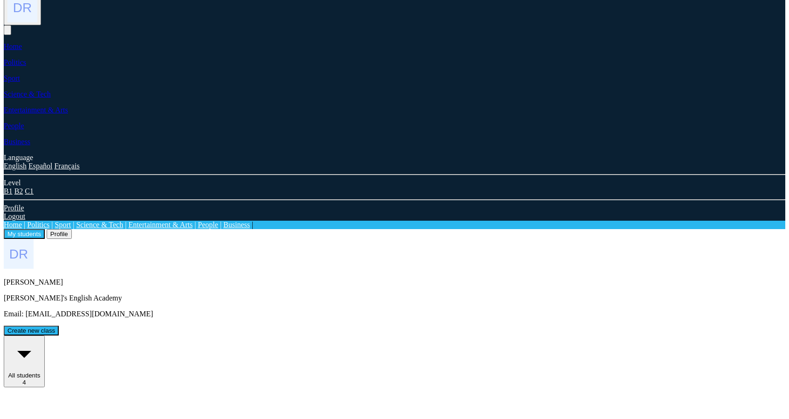
drag, startPoint x: 577, startPoint y: 342, endPoint x: 614, endPoint y: 352, distance: 37.7
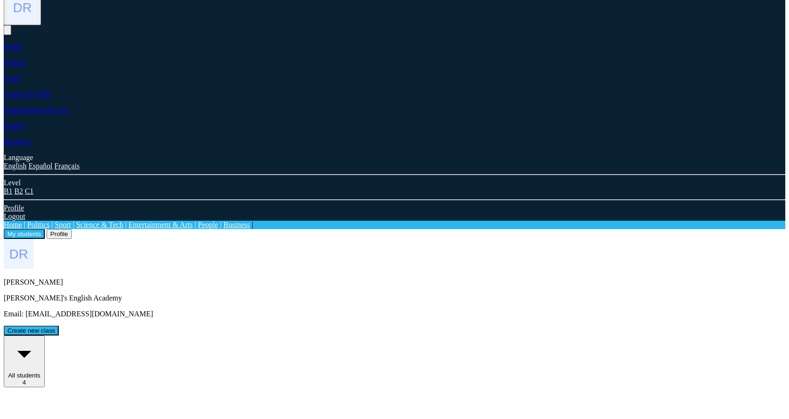
click at [41, 265] on div "All students 4" at bounding box center [24, 361] width 34 height 49
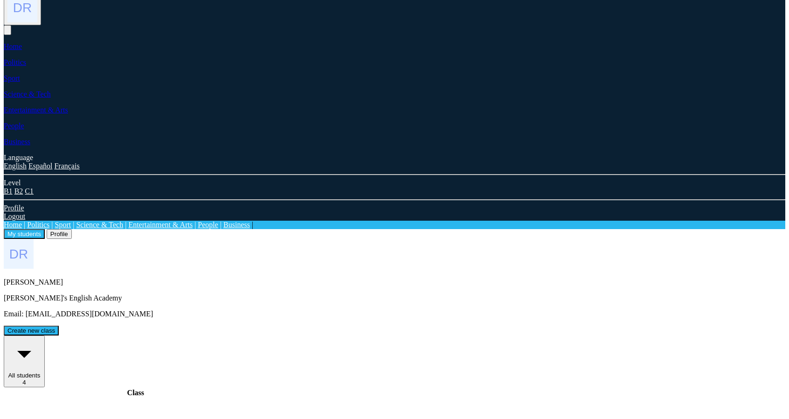
click at [41, 265] on div "All students 4" at bounding box center [24, 361] width 34 height 49
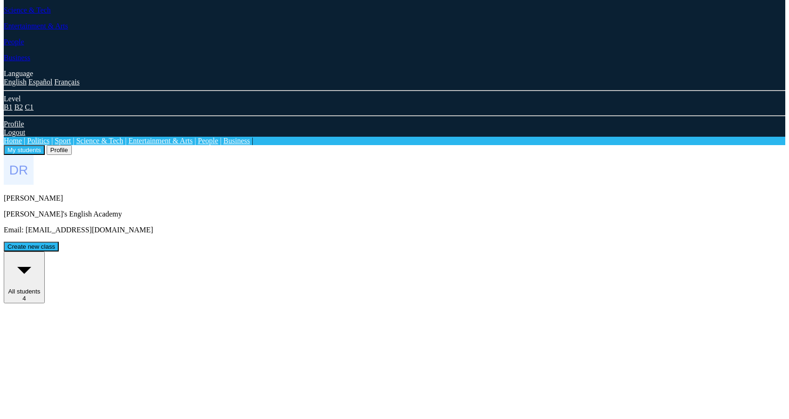
scroll to position [141, 0]
